Goal: Task Accomplishment & Management: Manage account settings

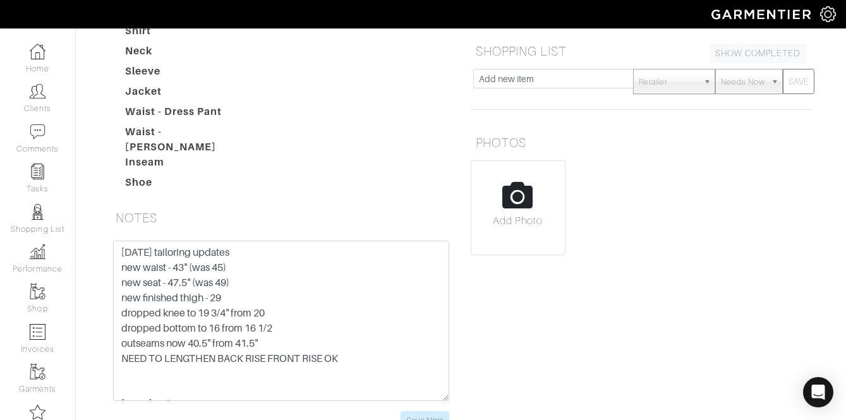
scroll to position [296, 0]
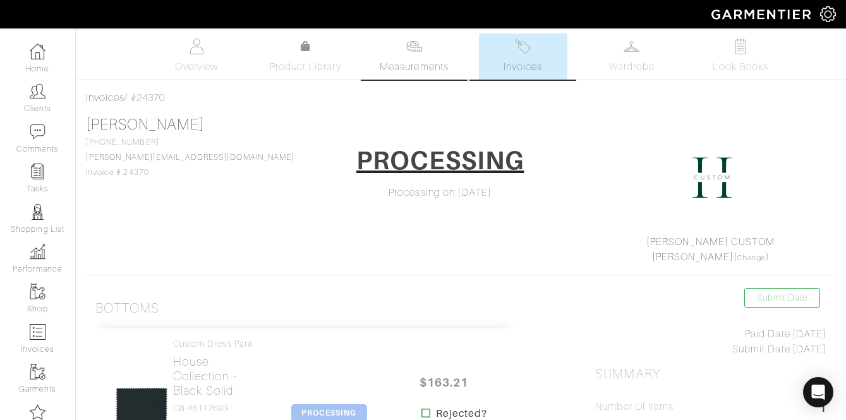
scroll to position [3, 0]
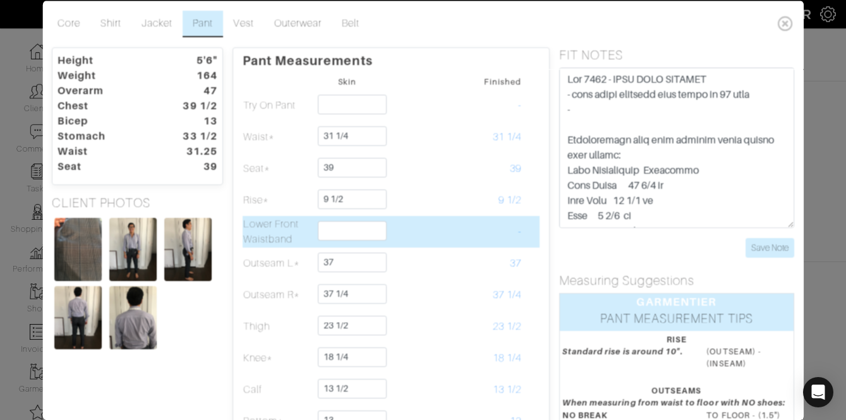
scroll to position [39, 0]
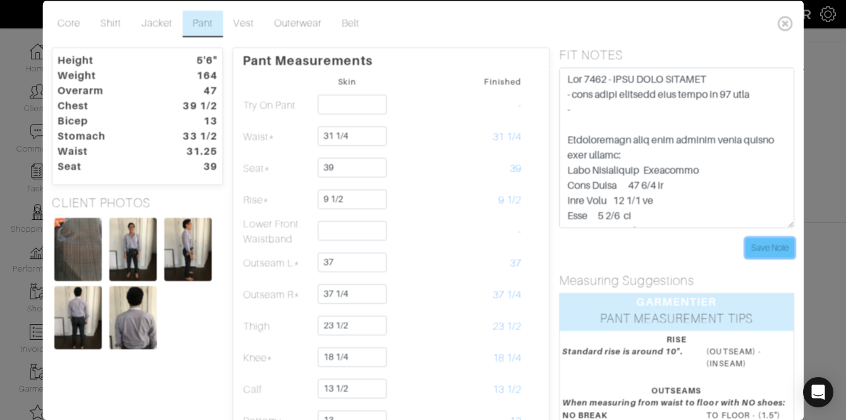
click at [764, 257] on input "Save Note" at bounding box center [770, 248] width 49 height 20
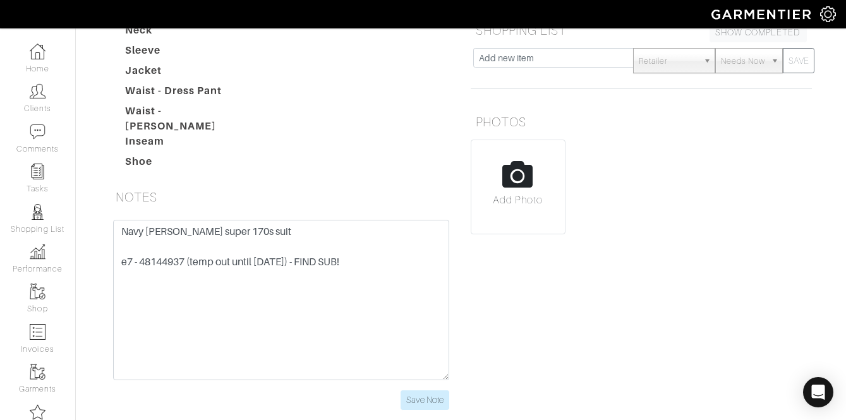
scroll to position [252, 0]
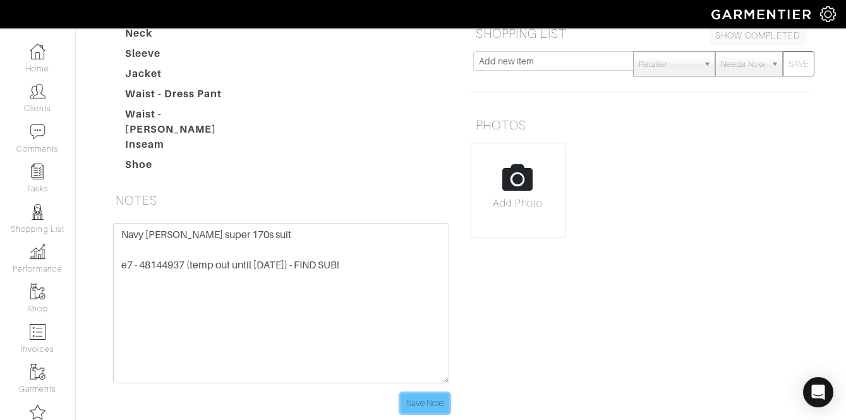
click at [411, 396] on input "Save Note" at bounding box center [425, 404] width 49 height 20
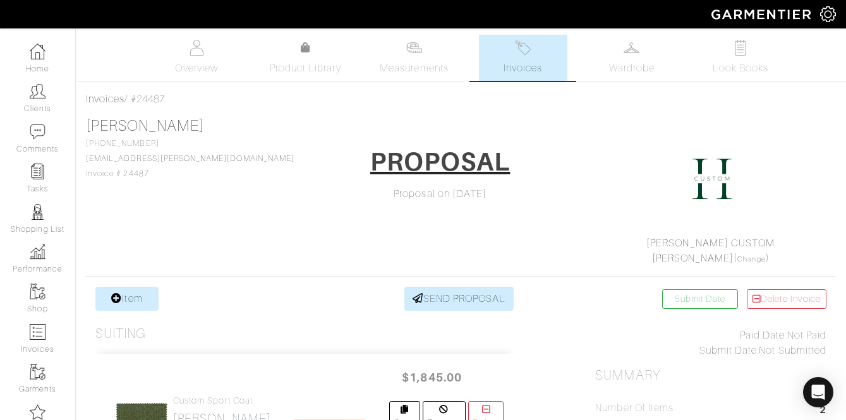
scroll to position [450, 0]
